Goal: Task Accomplishment & Management: Complete application form

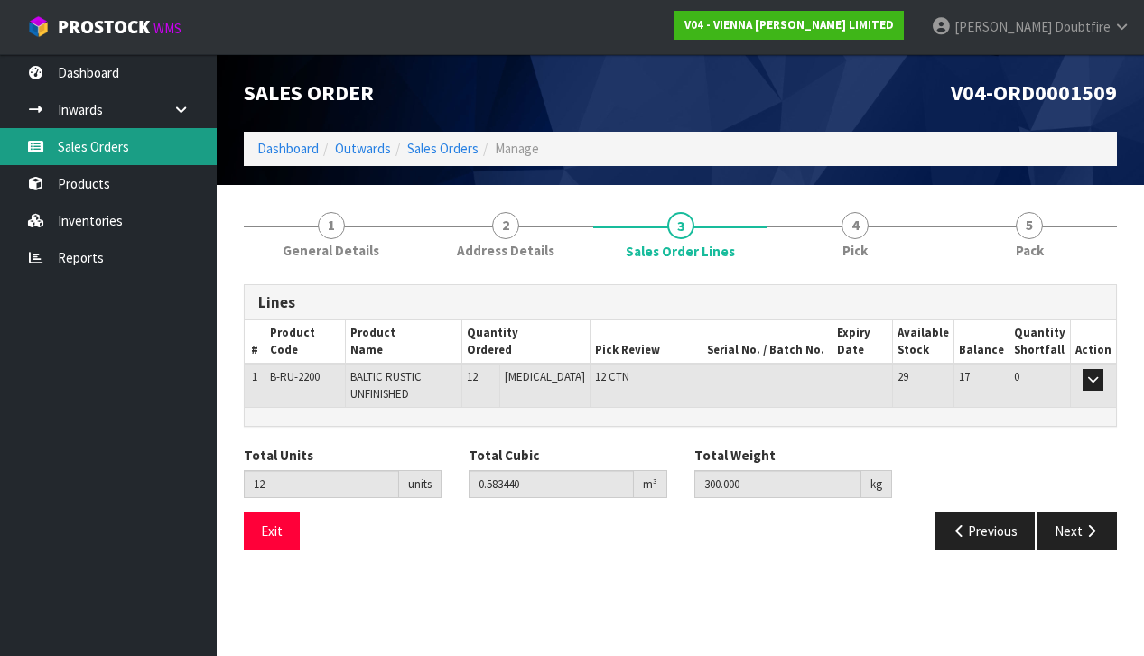
click at [93, 151] on link "Sales Orders" at bounding box center [108, 146] width 217 height 37
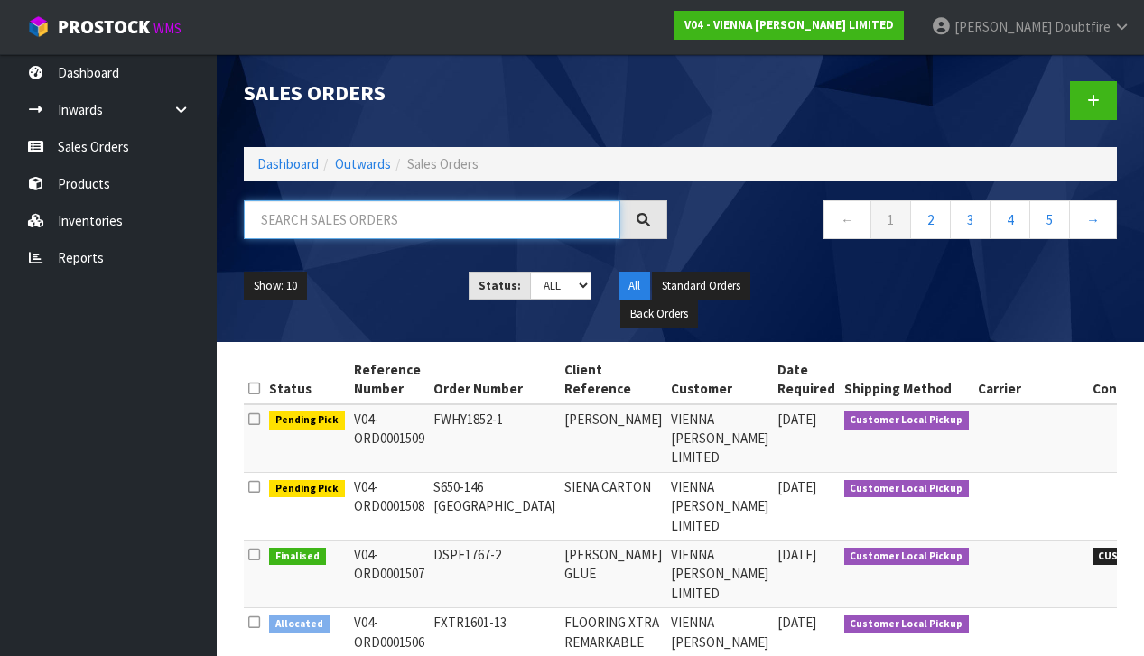
click at [336, 221] on input "text" at bounding box center [432, 219] width 377 height 39
type input "BEACON"
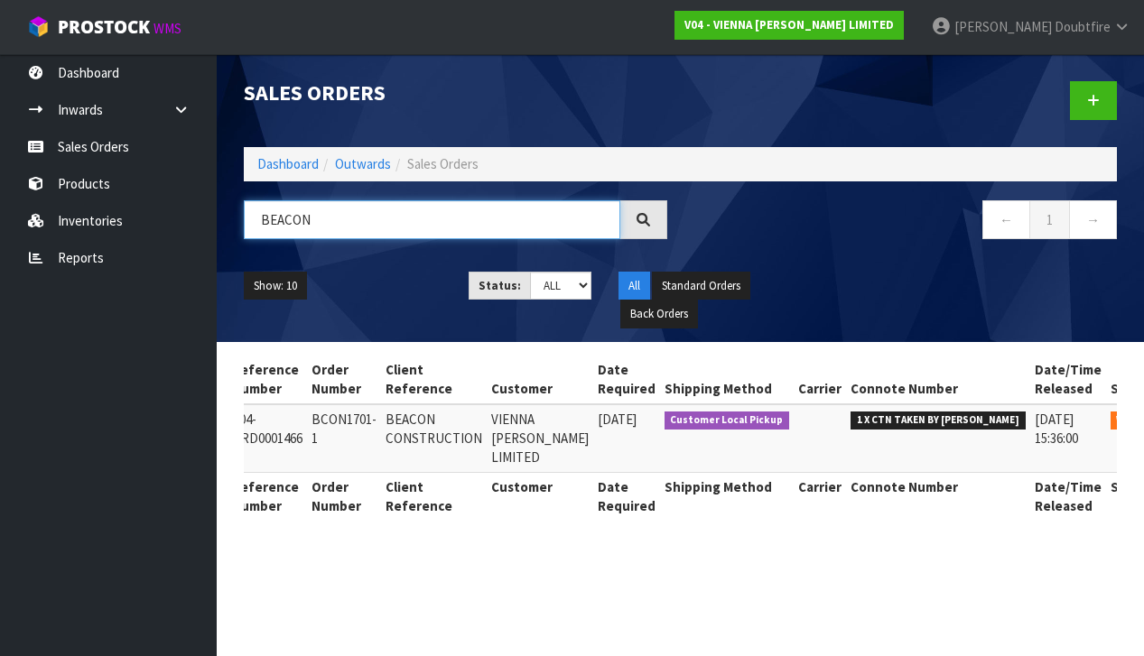
scroll to position [0, 102]
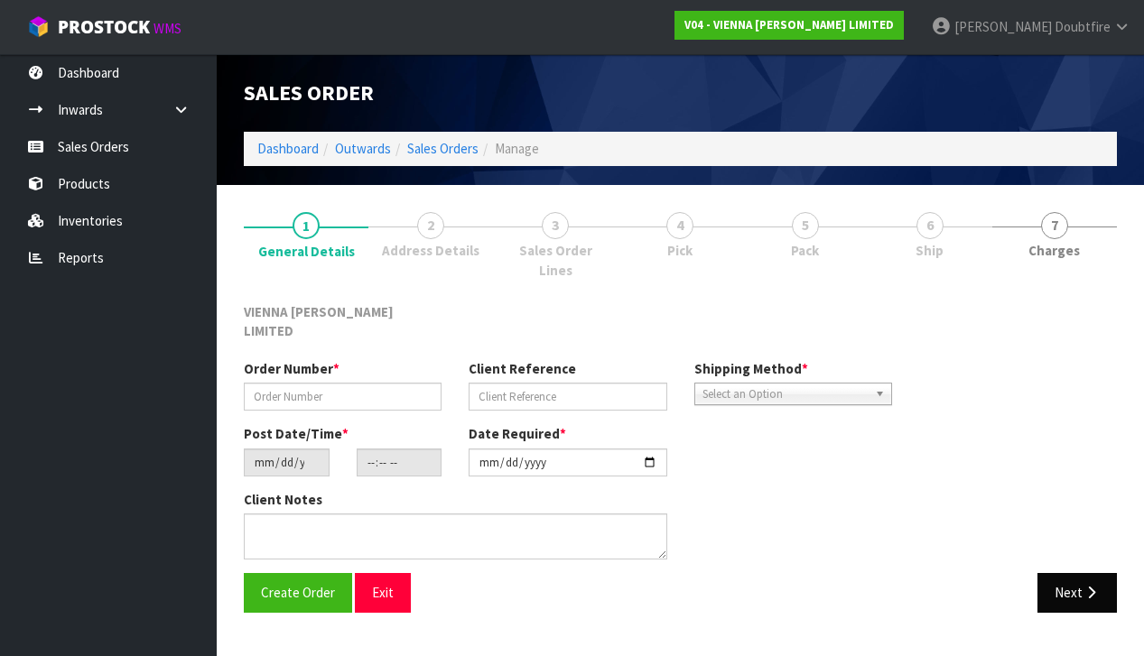
type input "BCON1701-1"
type input "BEACON CONSTRUCTION"
type input "[DATE]"
type input "15:29:00.000"
type input "[DATE]"
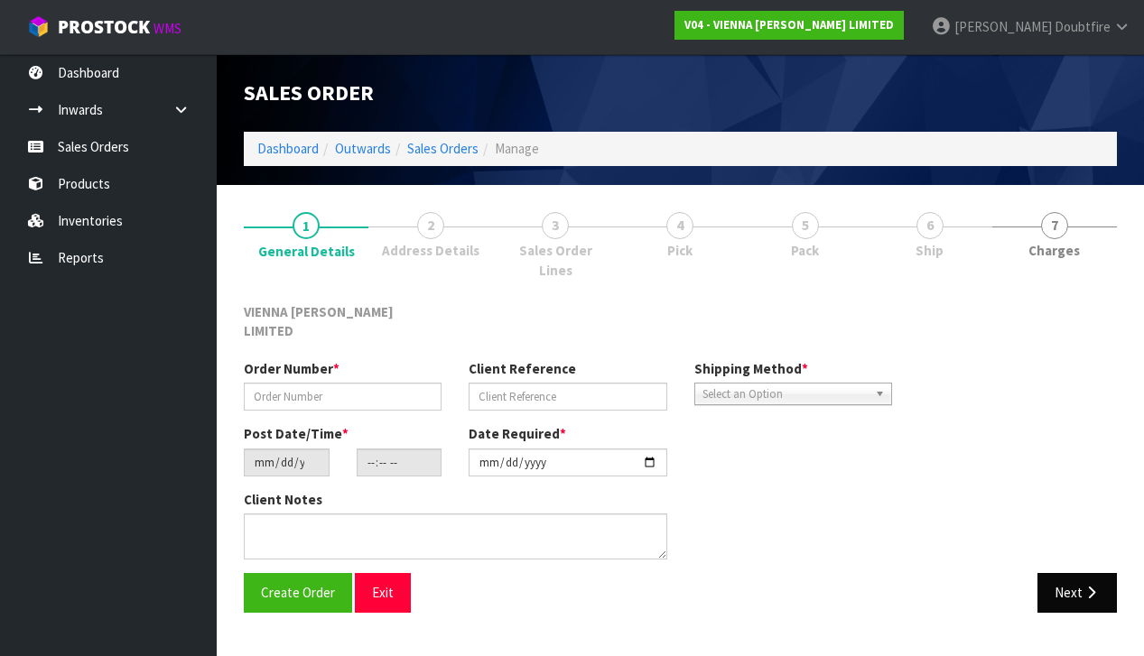
type textarea "BEACON CONSTRUCTION [PERSON_NAME]"
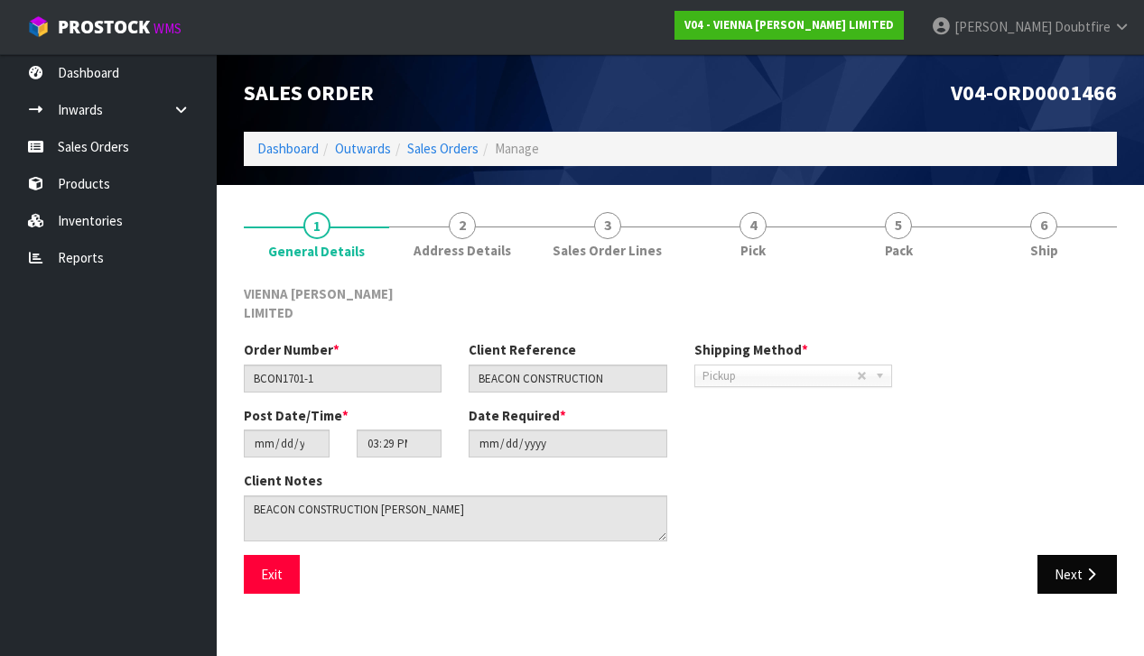
click at [1072, 555] on button "Next" at bounding box center [1076, 574] width 79 height 39
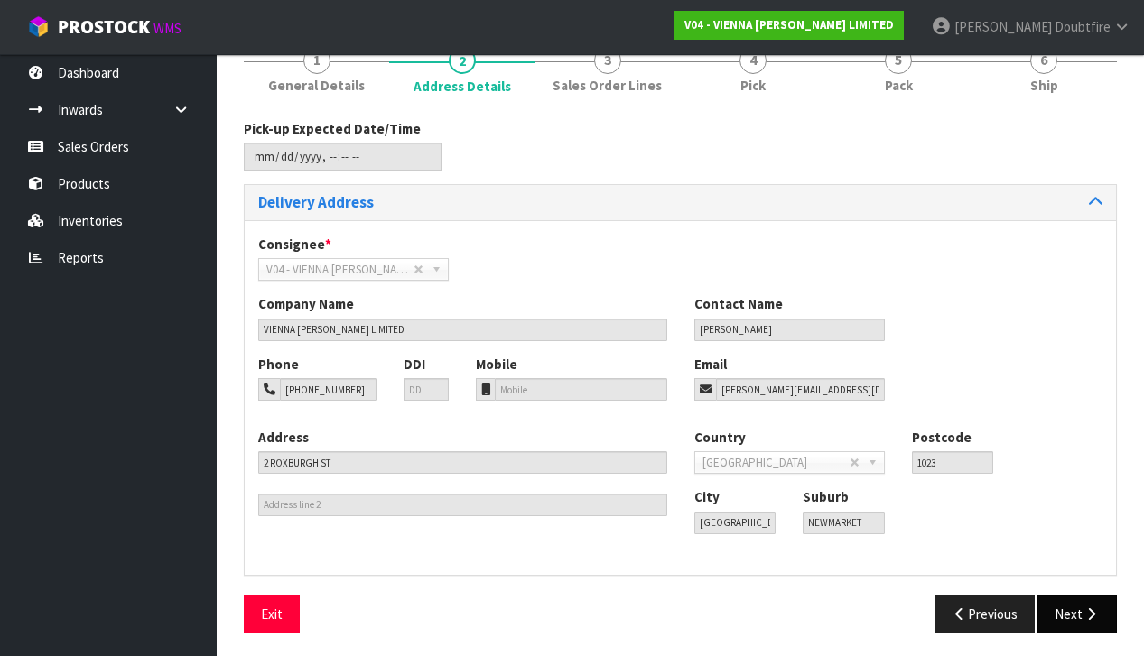
scroll to position [164, 0]
click at [1069, 608] on button "Next" at bounding box center [1076, 615] width 79 height 39
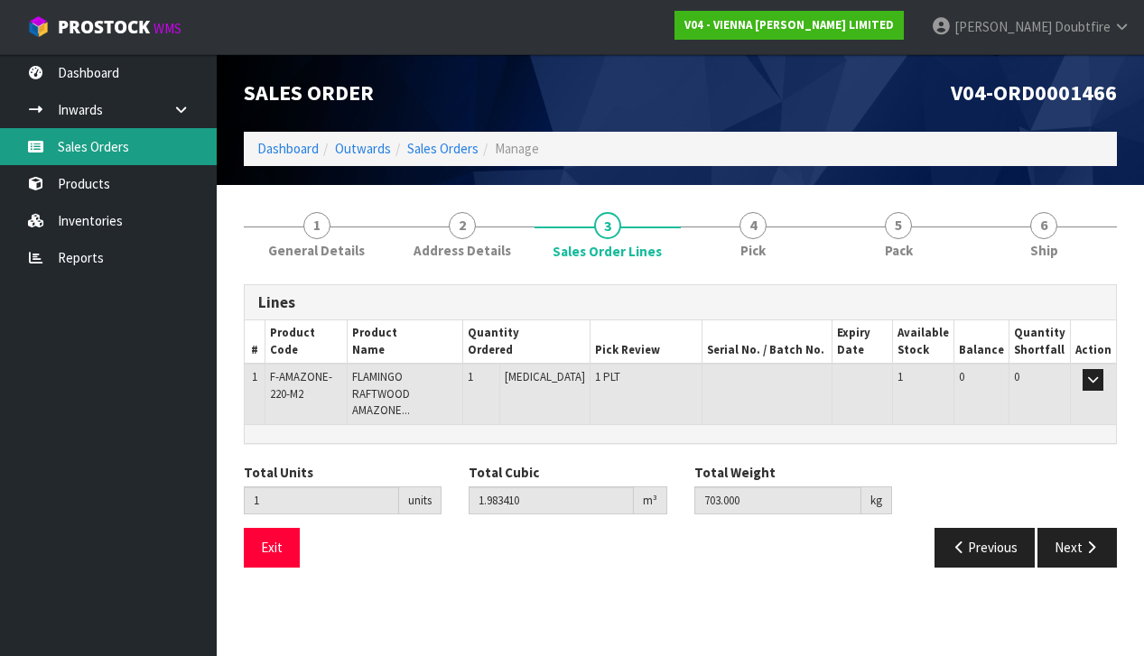
scroll to position [0, 0]
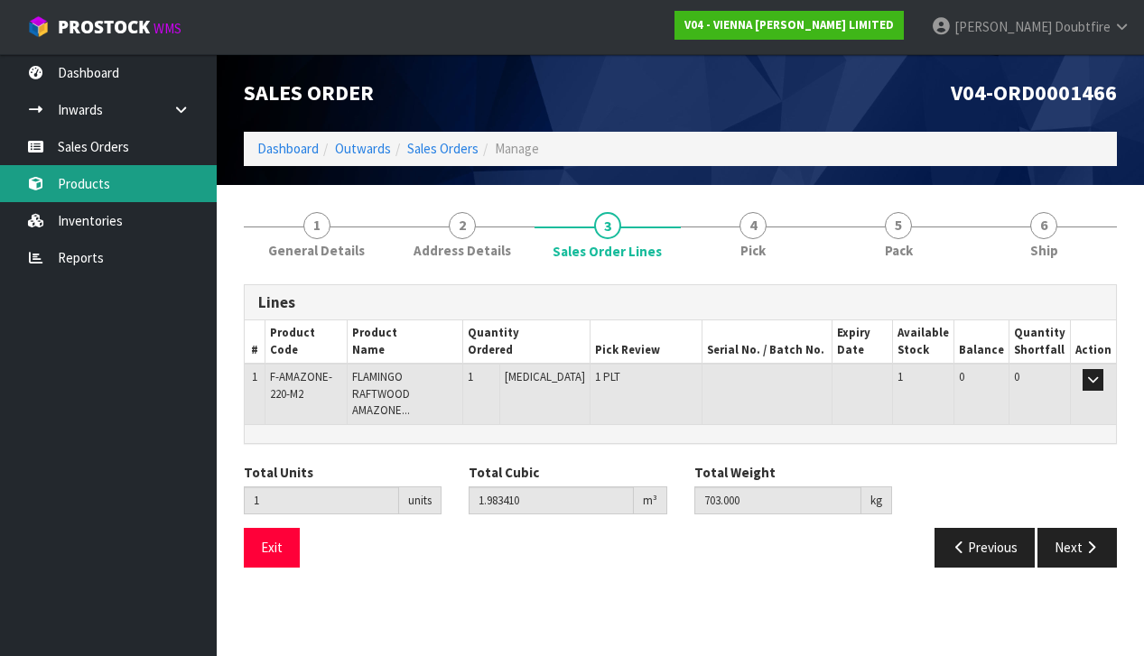
click at [88, 188] on link "Products" at bounding box center [108, 183] width 217 height 37
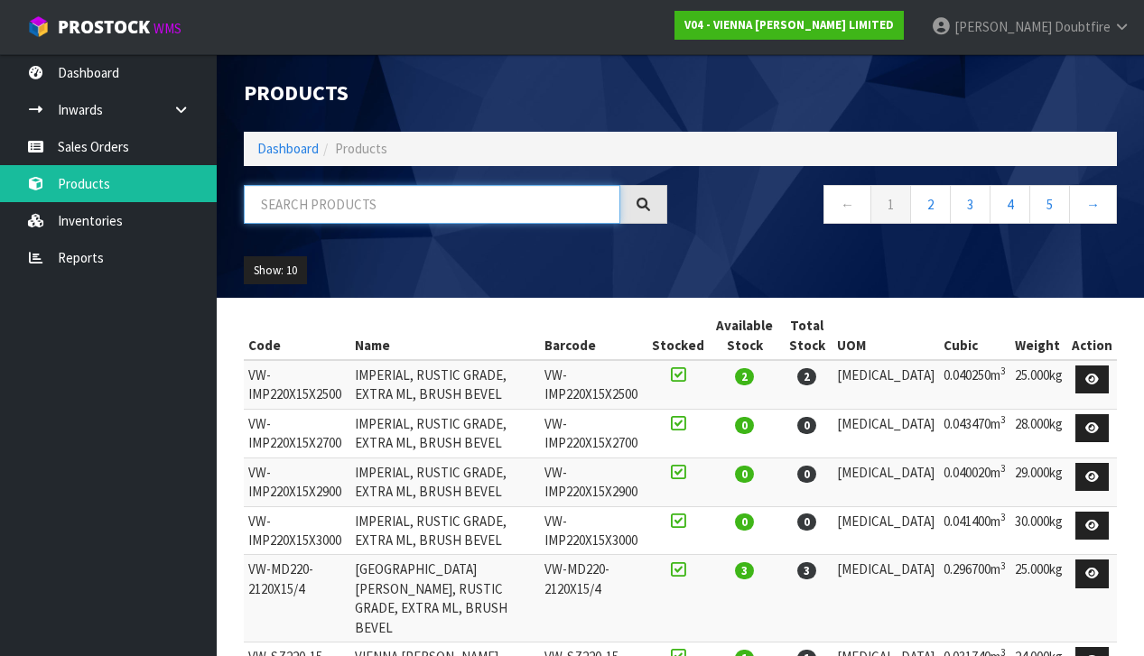
click at [310, 202] on input "text" at bounding box center [432, 204] width 377 height 39
type input "FLAMINGO"
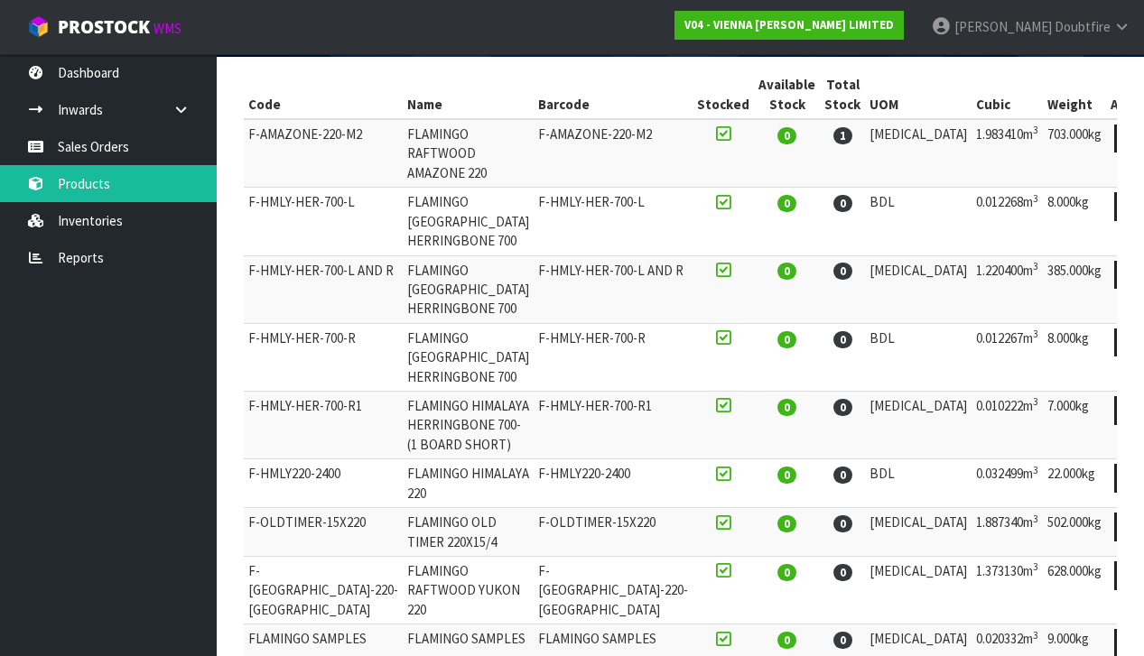
scroll to position [240, 0]
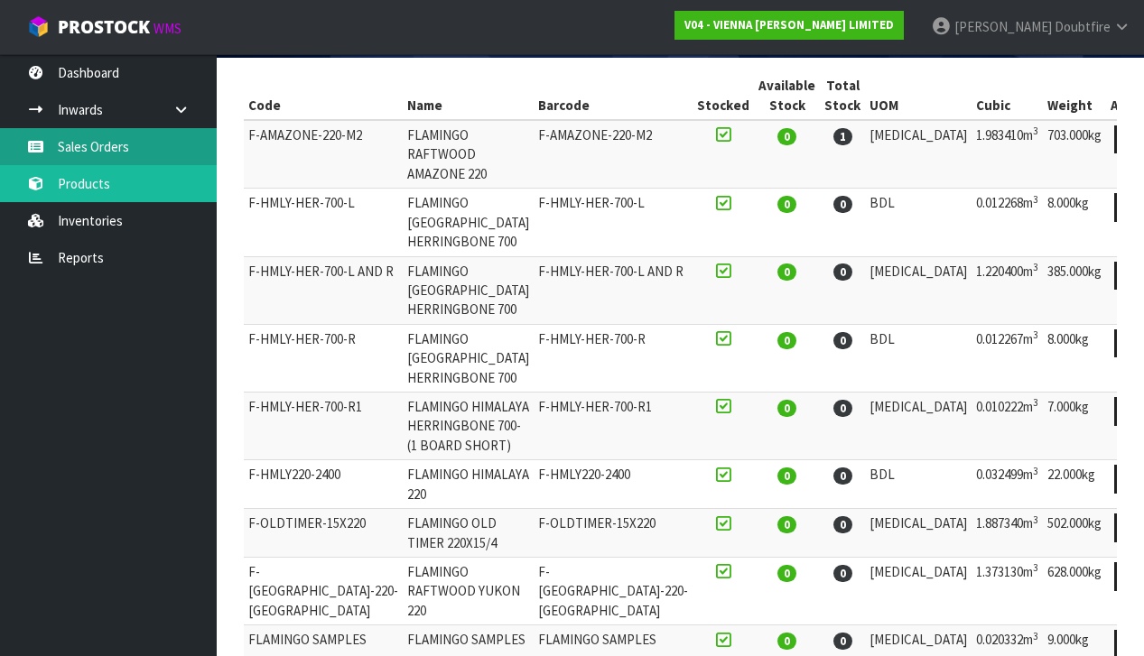
click at [82, 147] on link "Sales Orders" at bounding box center [108, 146] width 217 height 37
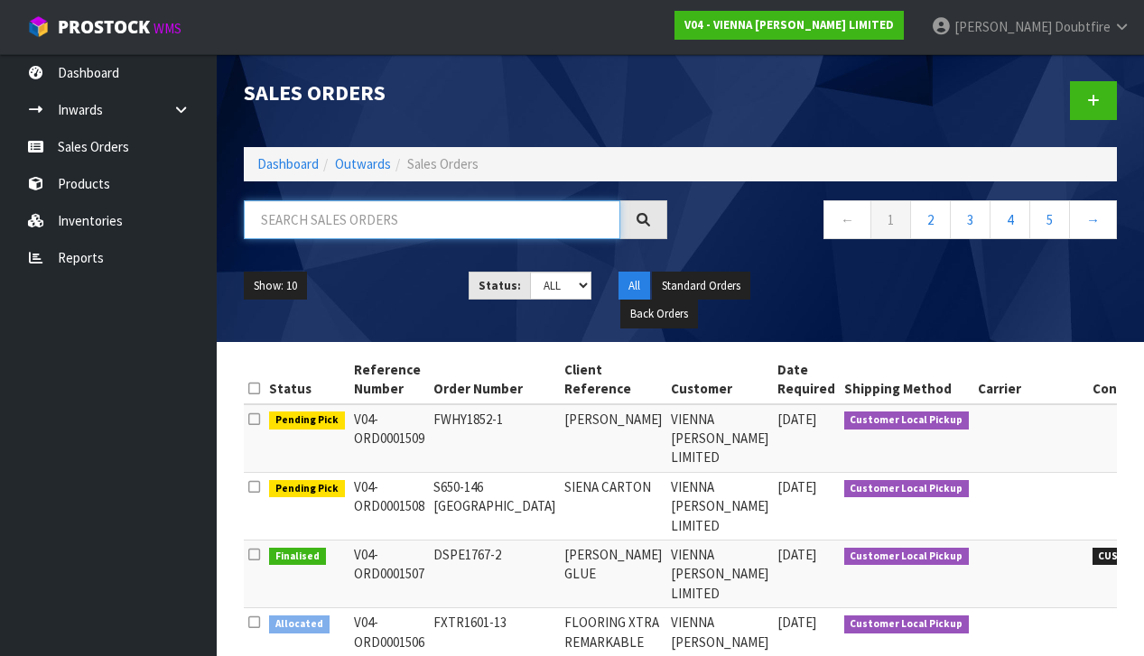
click at [281, 220] on input "text" at bounding box center [432, 219] width 377 height 39
type input "1466"
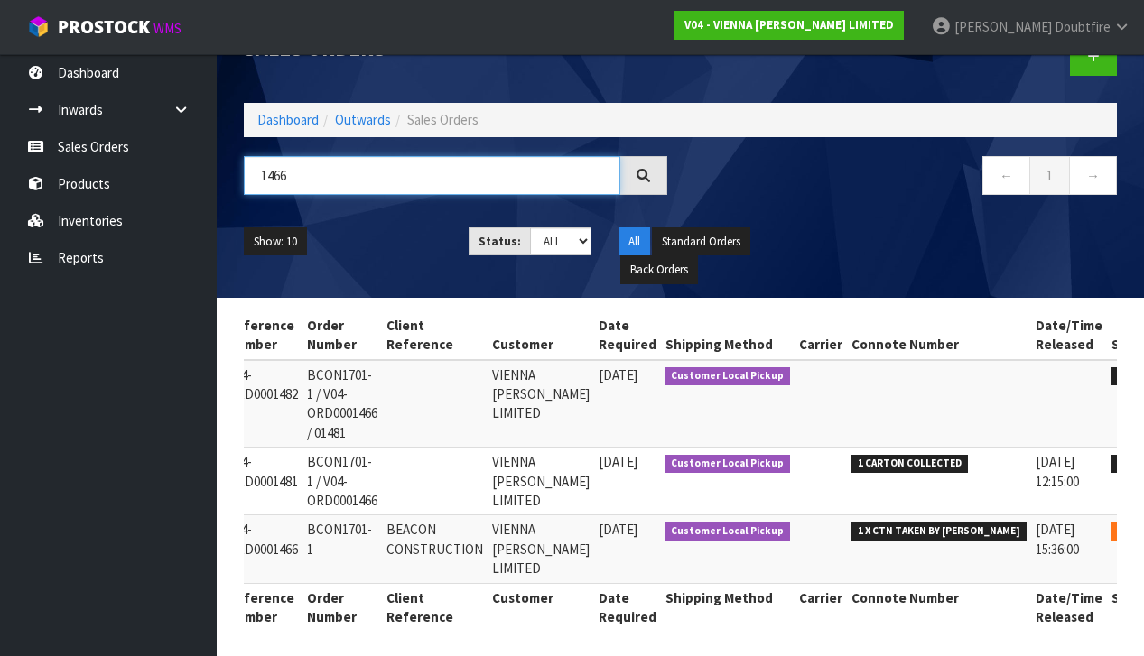
scroll to position [0, 132]
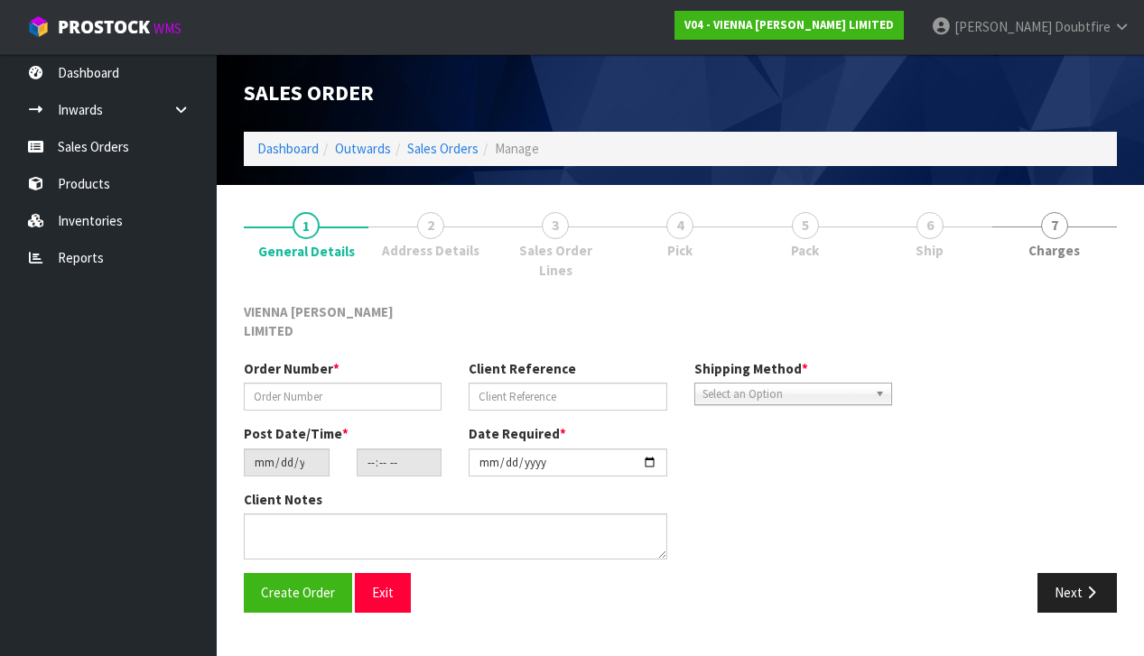
type input "BCON1701-1"
type input "BEACON CONSTRUCTION"
type input "[DATE]"
type input "15:29:00.000"
type input "[DATE]"
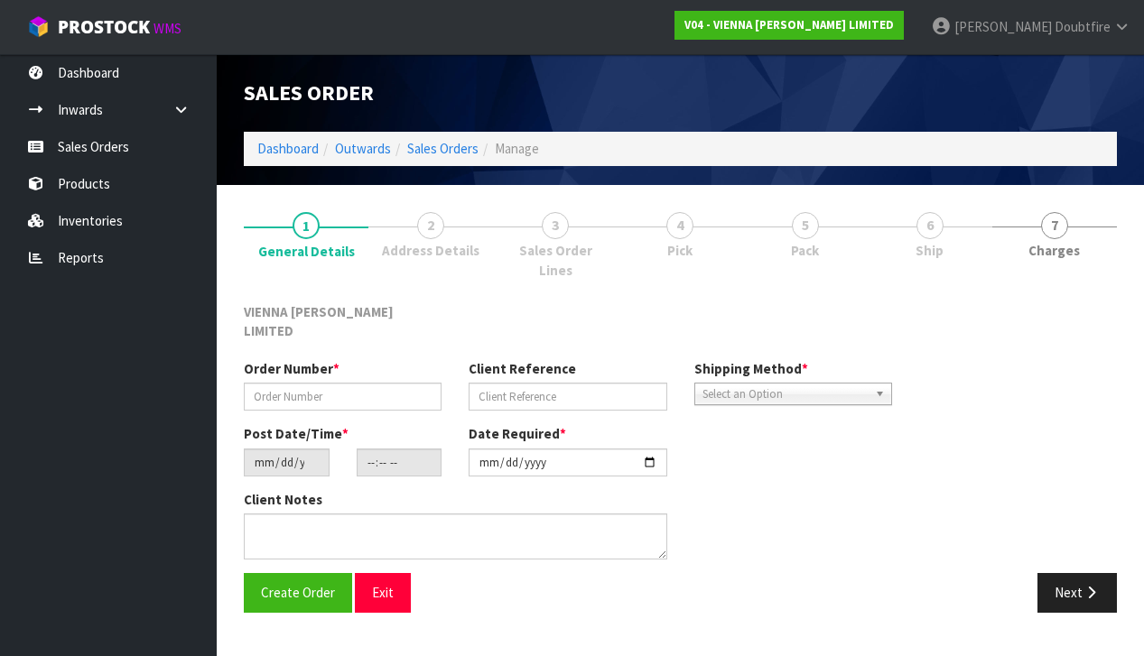
type textarea "BEACON CONSTRUCTION [PERSON_NAME]"
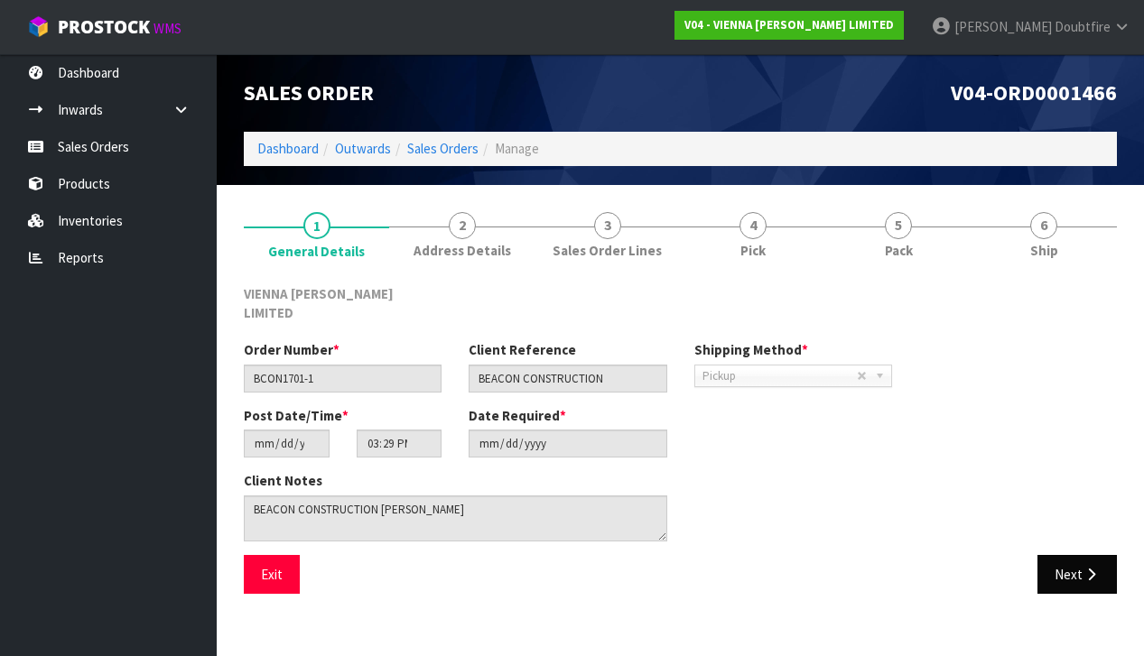
click at [1076, 563] on button "Next" at bounding box center [1076, 574] width 79 height 39
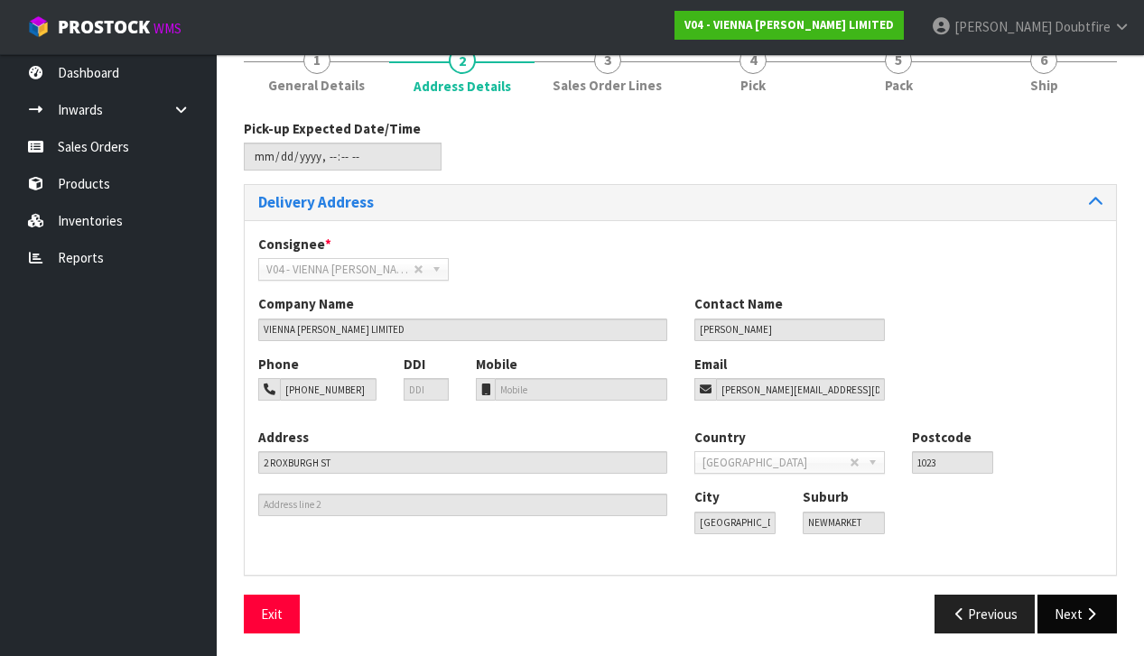
scroll to position [164, 0]
click at [1077, 597] on button "Next" at bounding box center [1076, 615] width 79 height 39
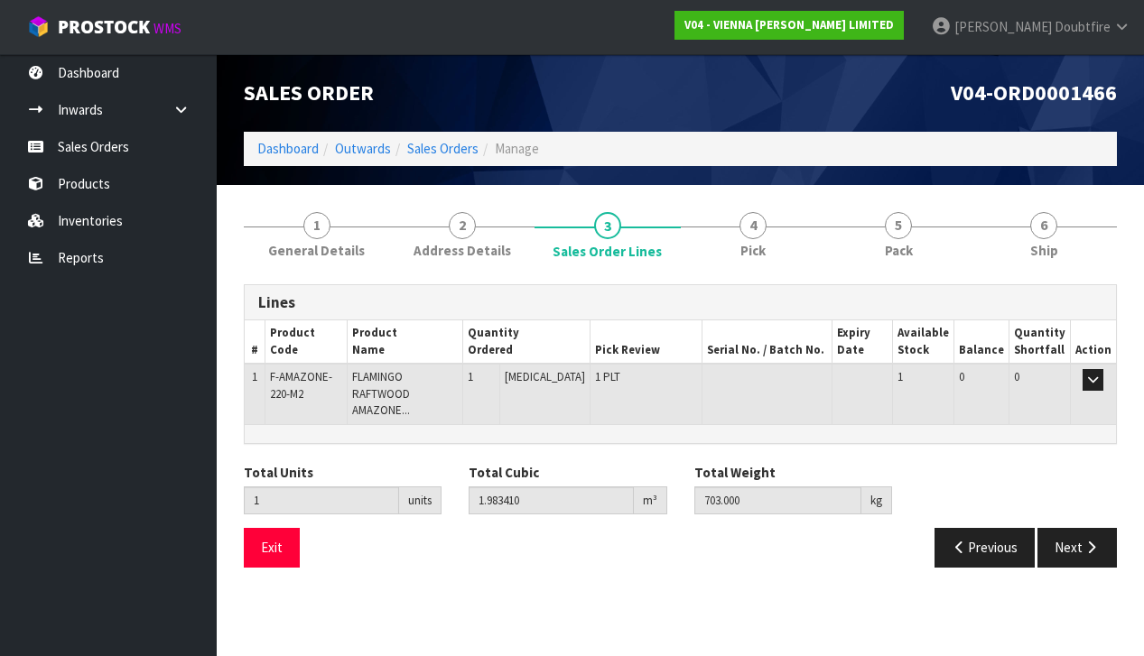
scroll to position [0, 0]
